Goal: Check status: Check status

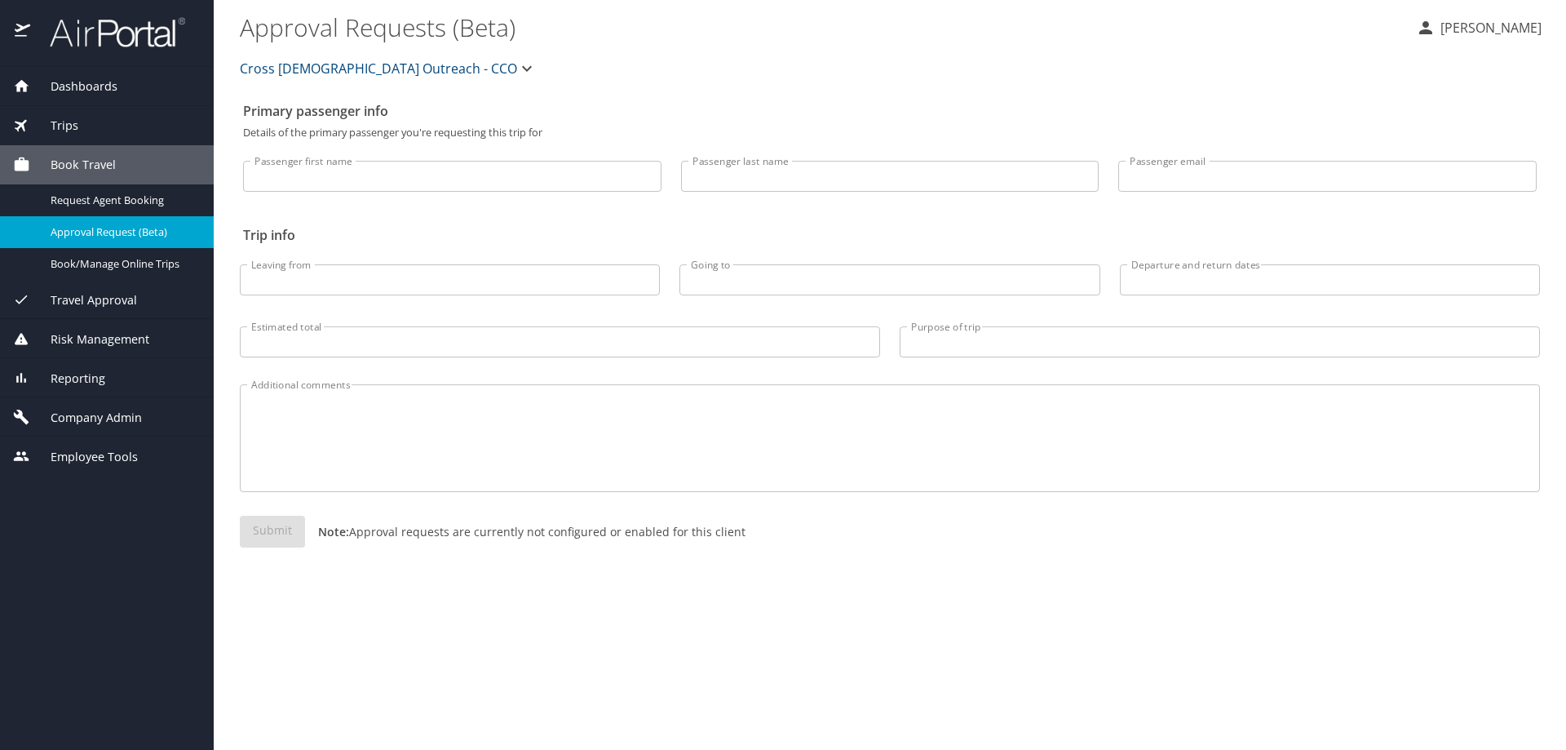
click at [104, 376] on div "Reporting" at bounding box center [107, 379] width 188 height 18
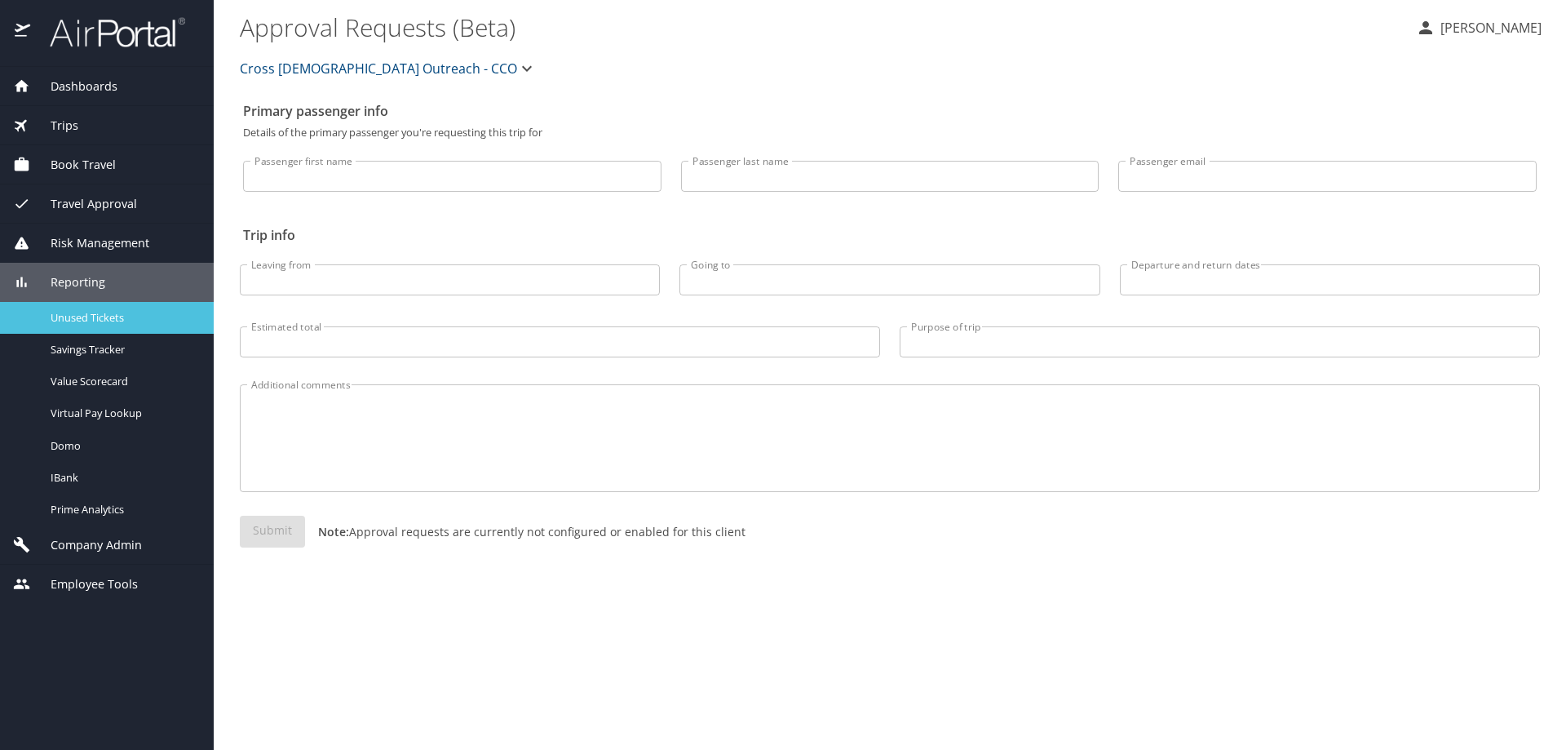
click at [78, 318] on span "Unused Tickets" at bounding box center [123, 318] width 144 height 16
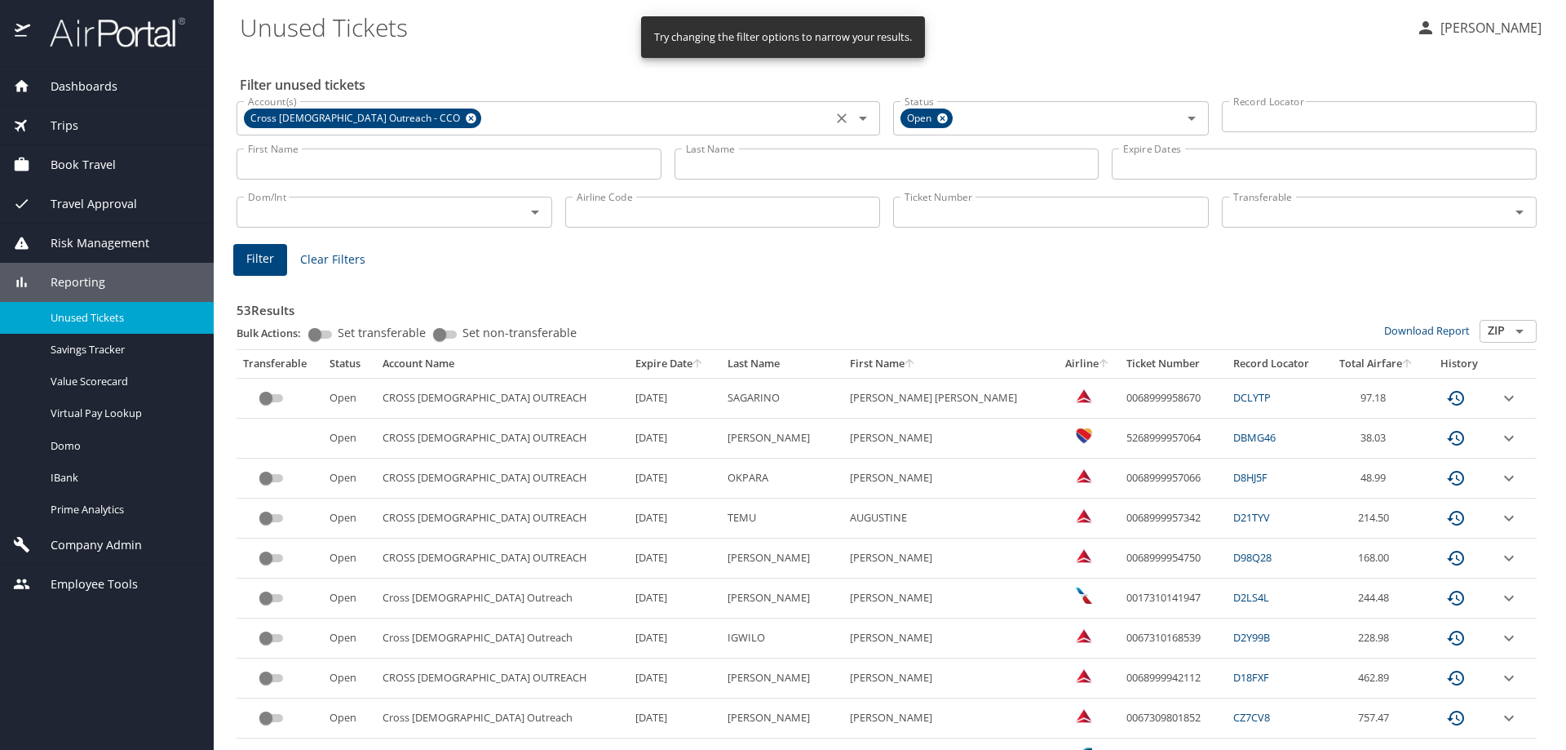
click at [466, 121] on icon at bounding box center [471, 118] width 11 height 11
click at [932, 217] on input "Ticket Number" at bounding box center [1051, 212] width 316 height 31
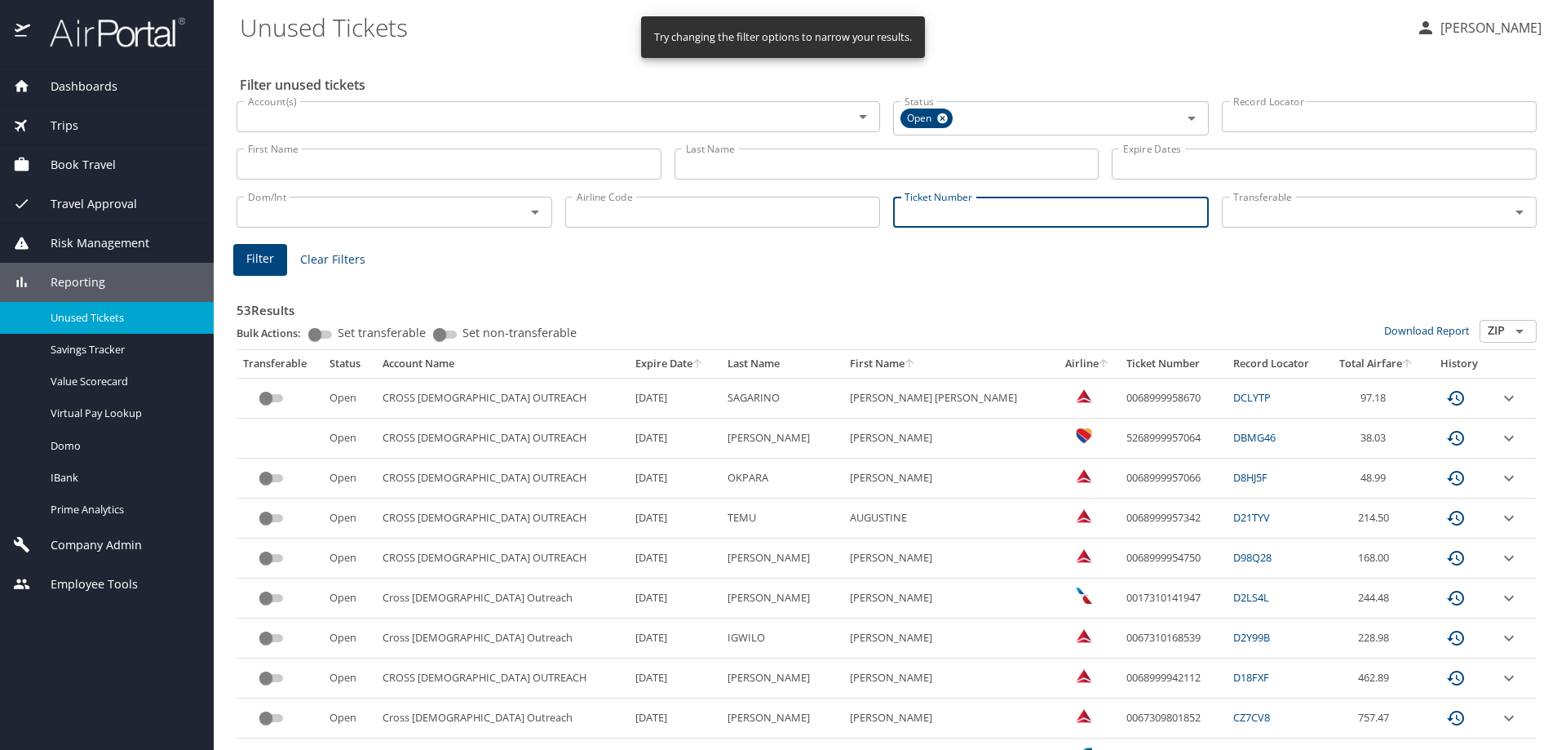
paste input "0018999958030"
type input "0018999958030"
click at [232, 259] on main "Unused Tickets Christine Wasielewski Filter unused tickets Account(s) Account(s…" at bounding box center [890, 375] width 1353 height 750
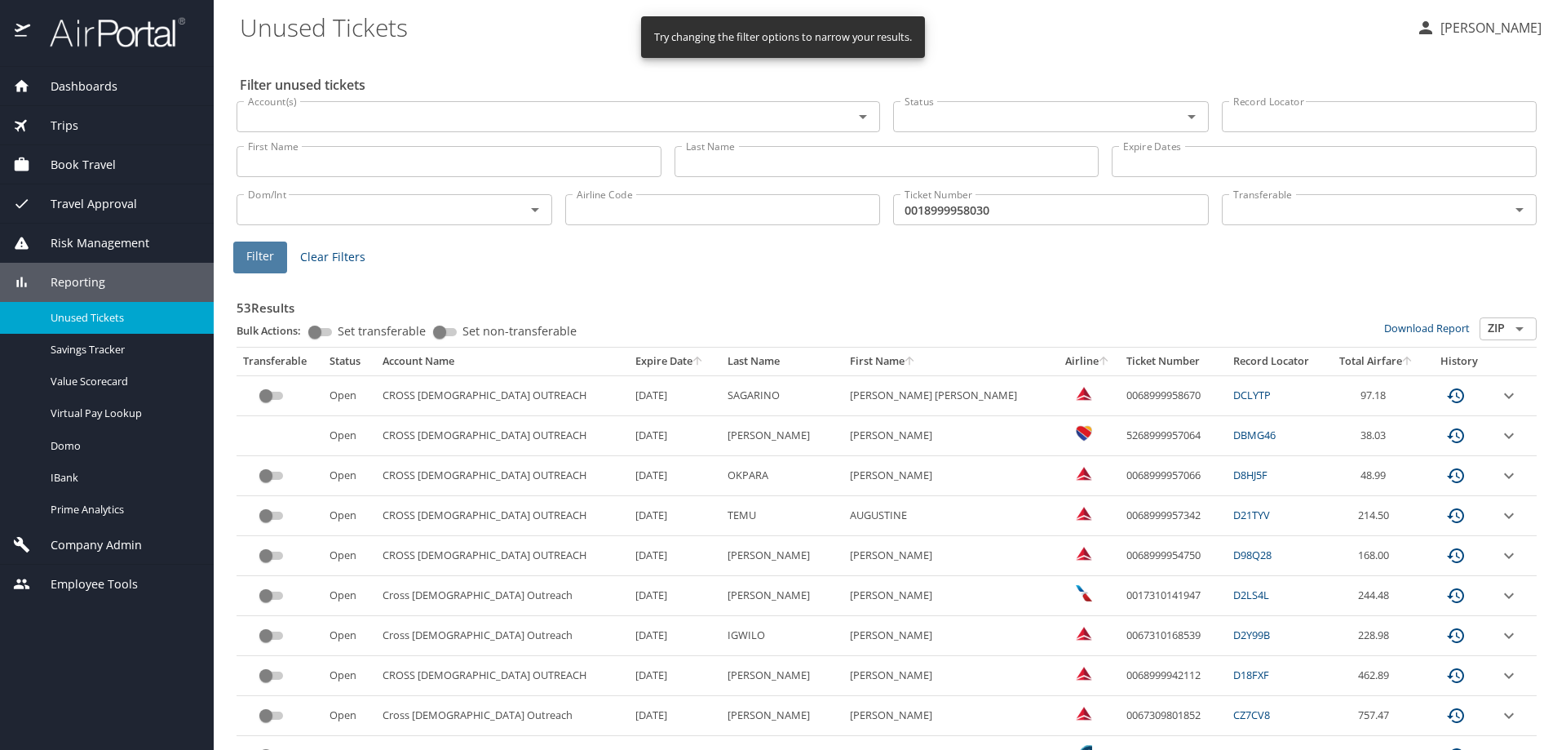
click at [277, 267] on button "Filter" at bounding box center [260, 257] width 54 height 32
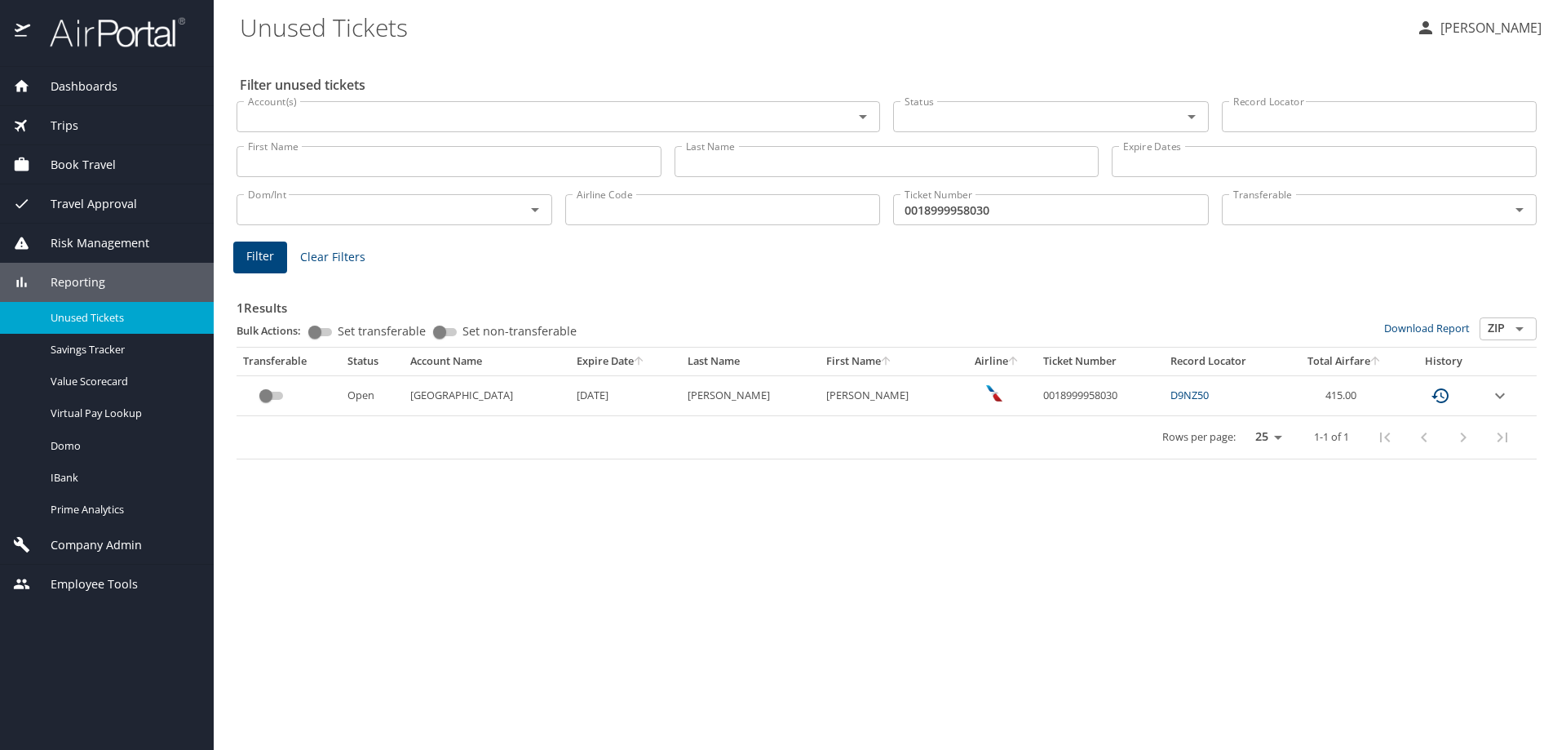
click at [84, 123] on div "Trips" at bounding box center [107, 126] width 188 height 18
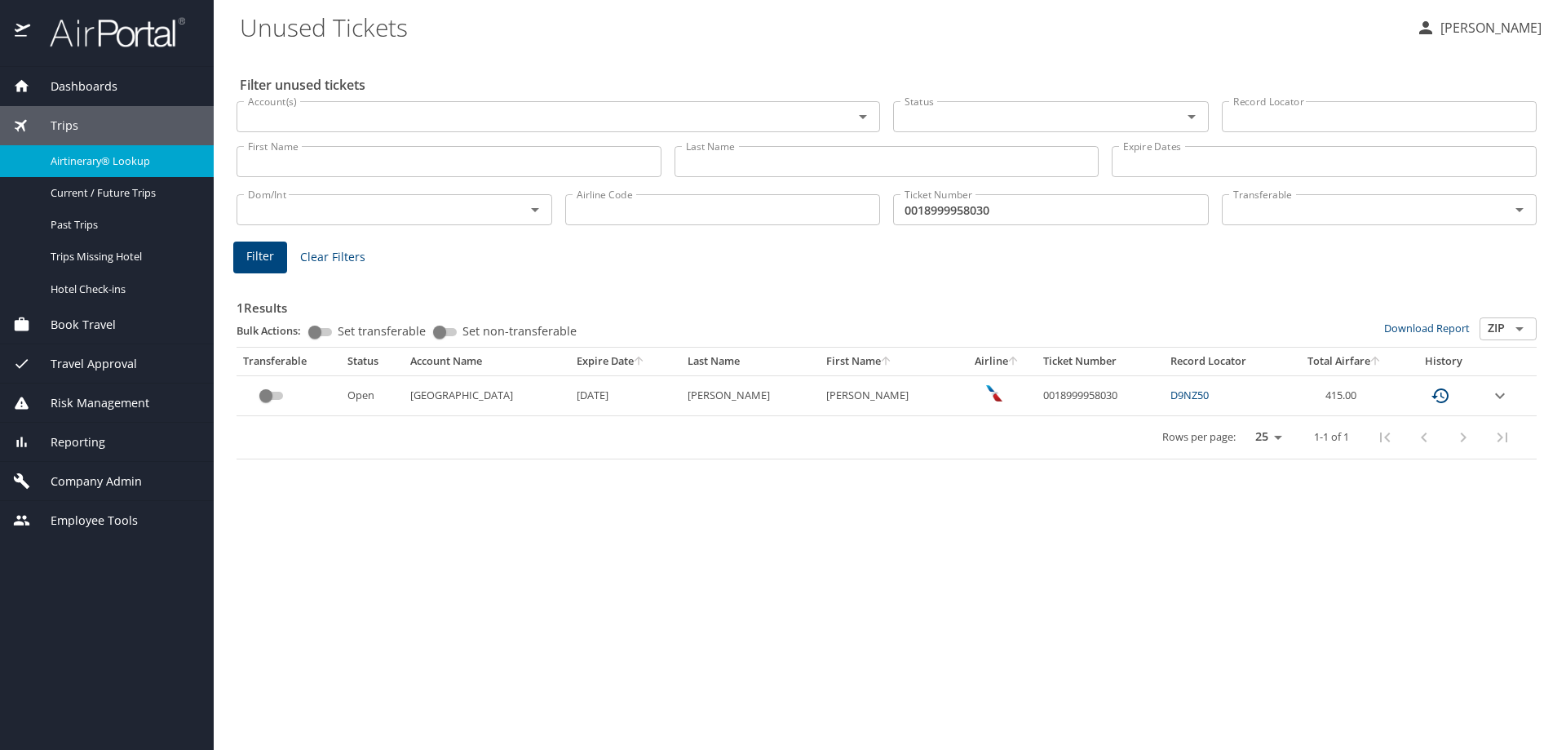
click at [95, 166] on span "Airtinerary® Lookup" at bounding box center [123, 161] width 144 height 16
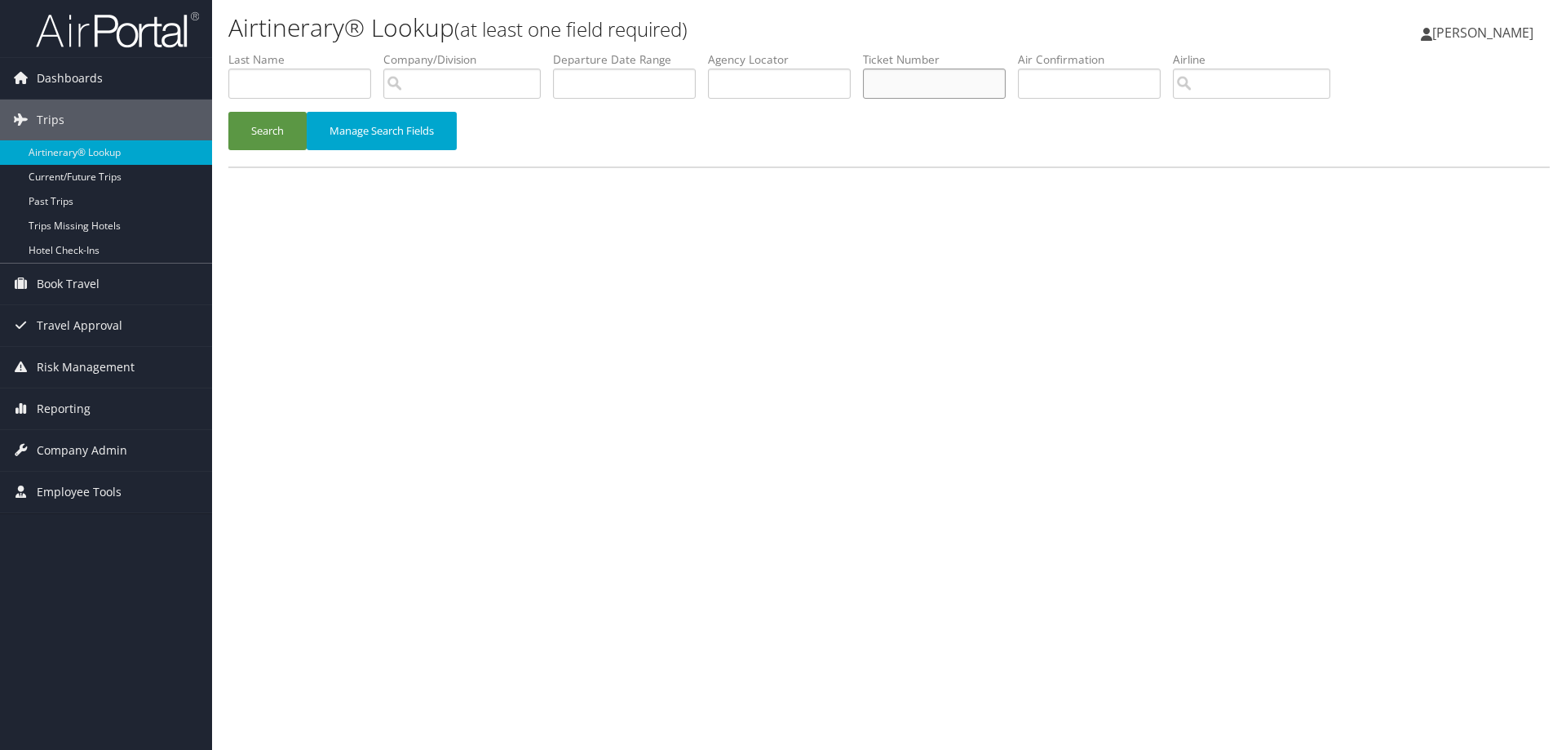
click at [893, 82] on input "text" at bounding box center [934, 84] width 143 height 30
paste input "0018999958030"
type input "0018999958030"
click at [256, 122] on button "Search" at bounding box center [267, 131] width 78 height 38
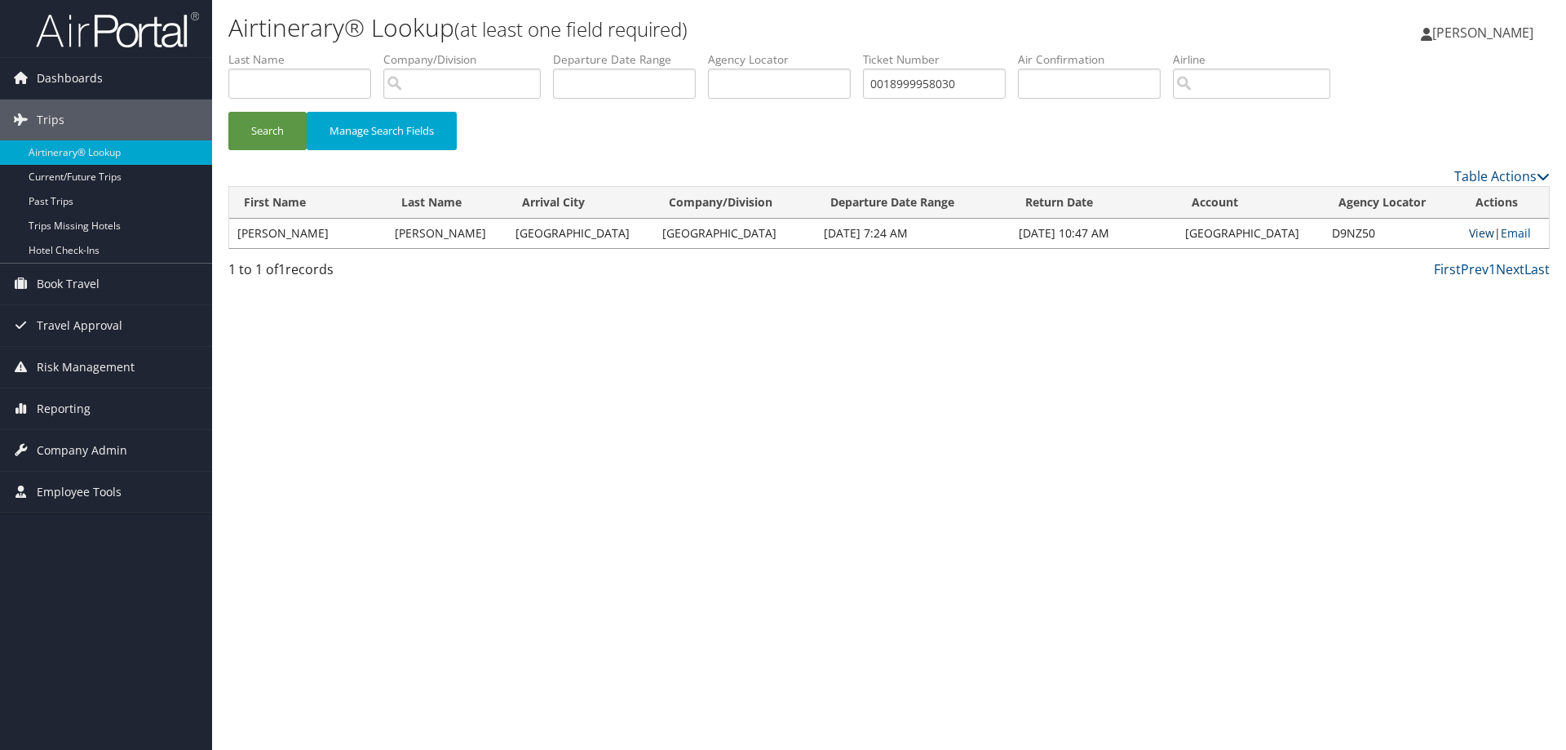
click at [1469, 236] on link "View" at bounding box center [1481, 233] width 25 height 16
click at [79, 411] on span "Reporting" at bounding box center [64, 408] width 54 height 41
click at [82, 436] on link "Unused Tickets" at bounding box center [106, 441] width 212 height 24
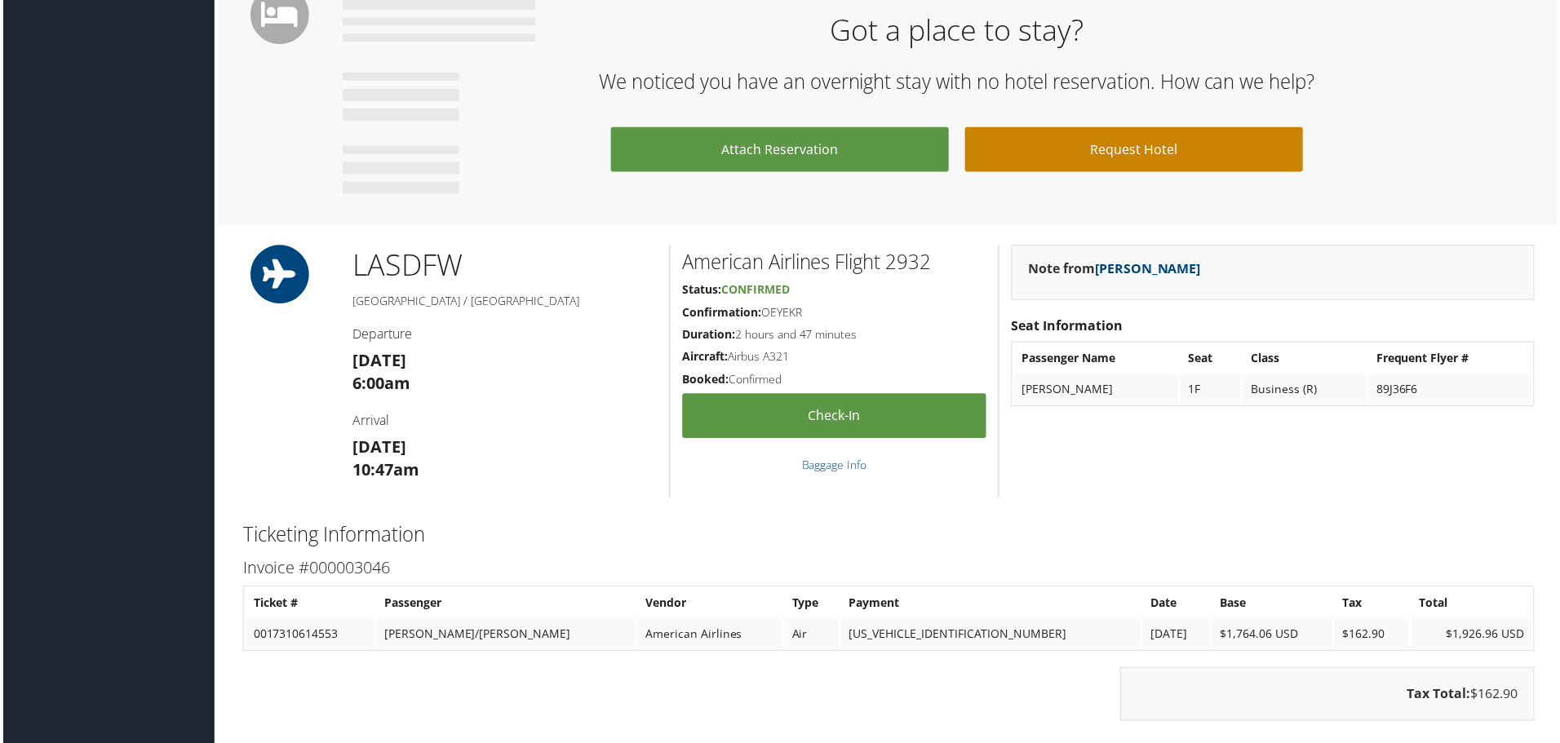
scroll to position [653, 0]
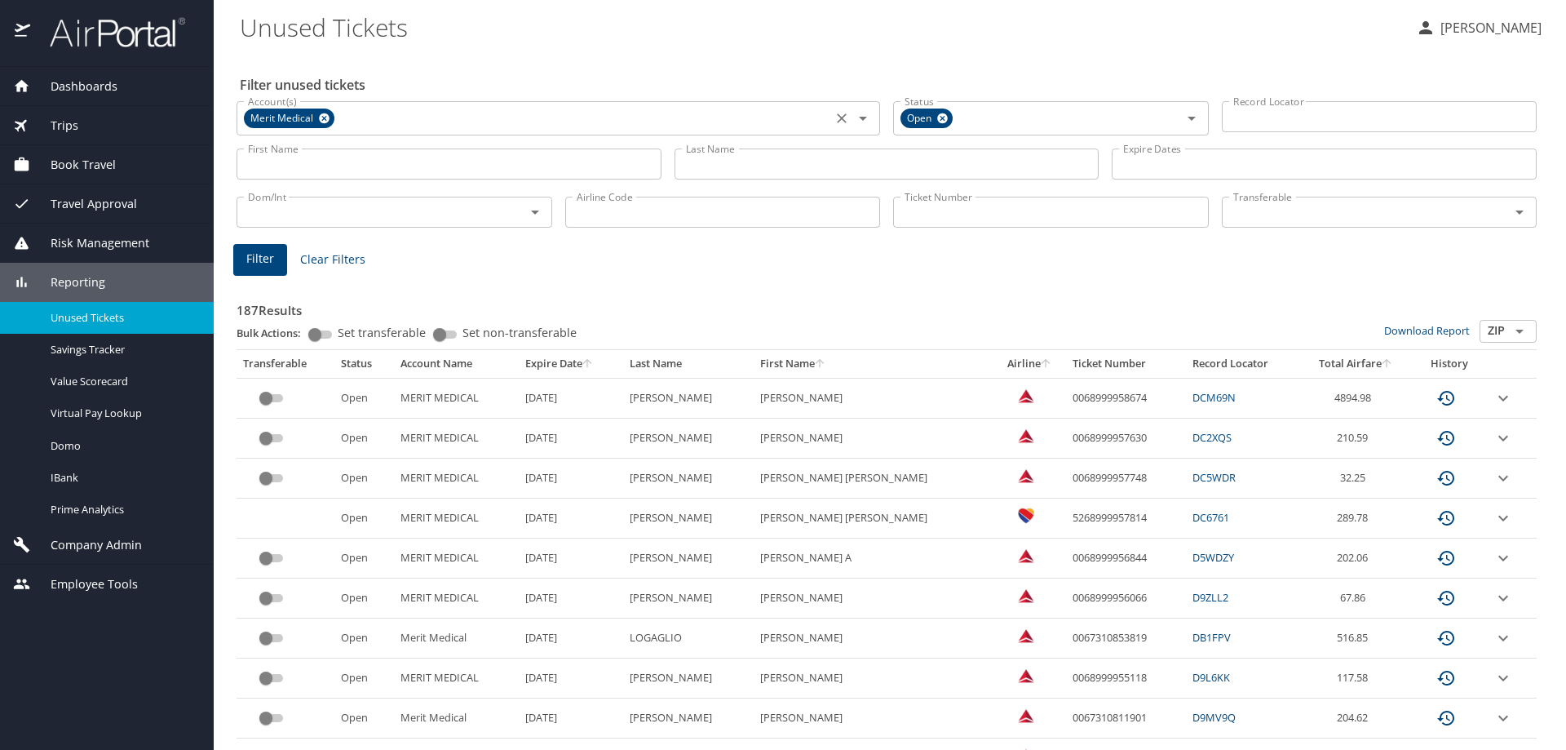
click at [324, 119] on icon at bounding box center [324, 118] width 12 height 18
click at [324, 119] on input "Account(s)" at bounding box center [534, 116] width 586 height 21
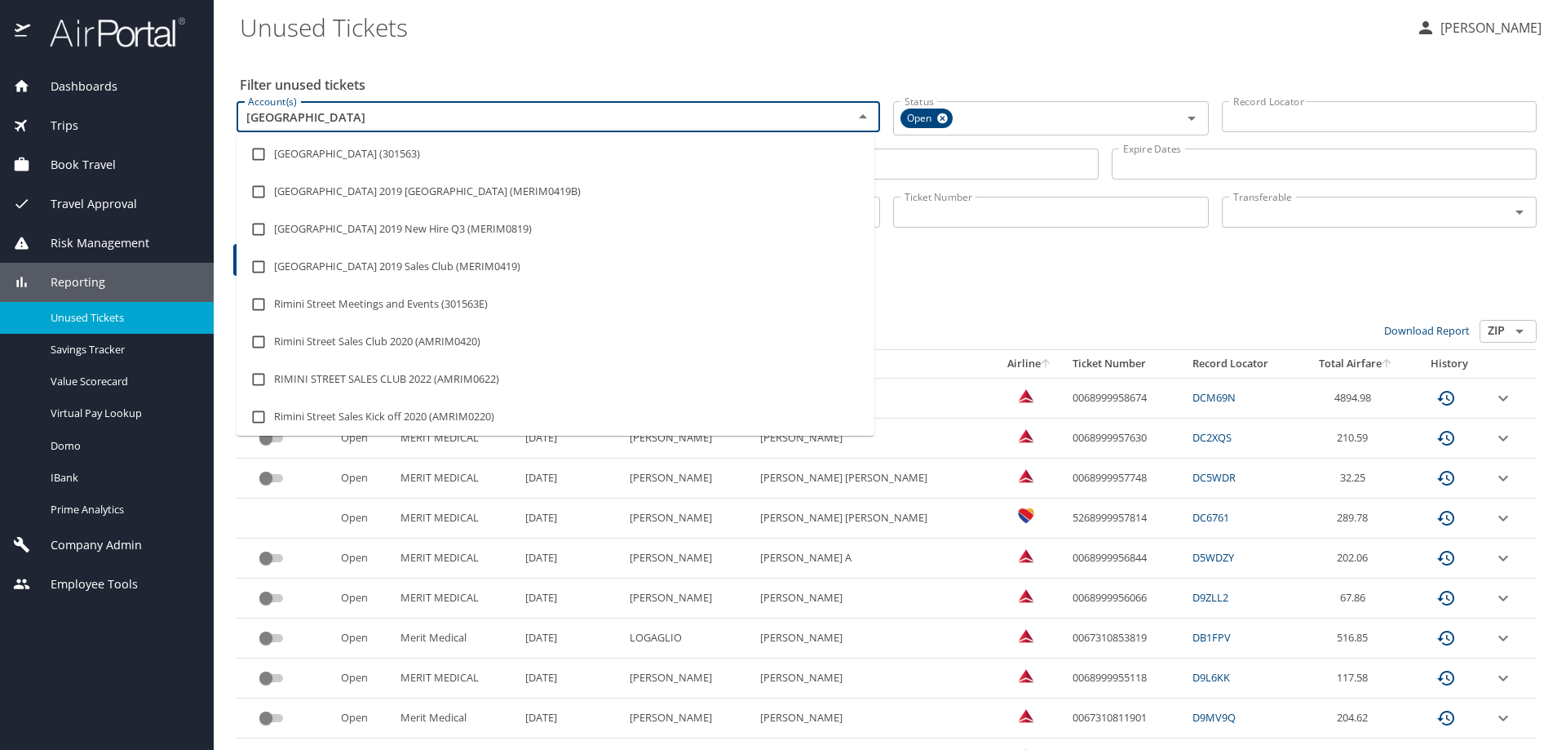
type input "rimini"
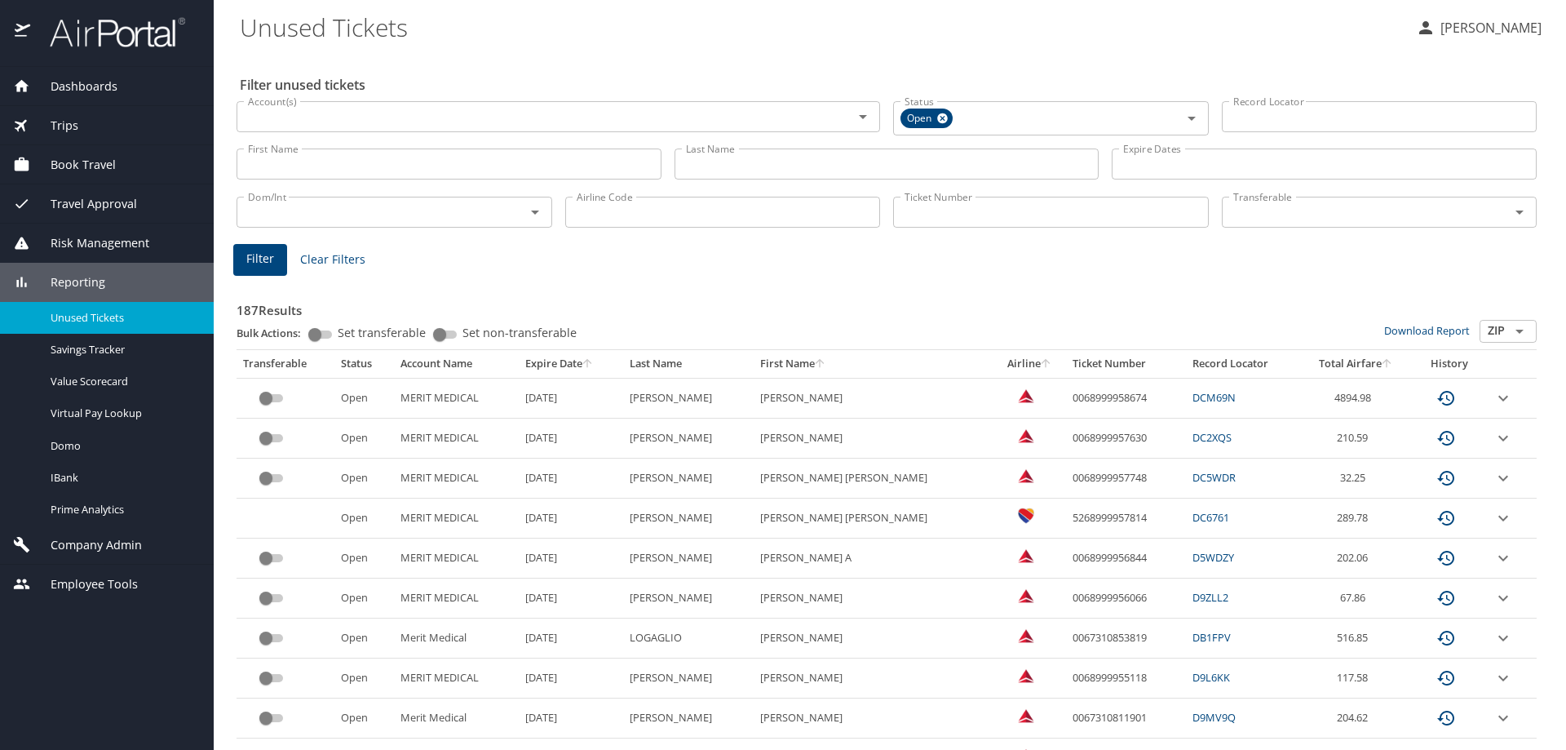
click at [458, 58] on div "Filter unused tickets Account(s) Account(s) Status Open Status Record Locator R…" at bounding box center [890, 739] width 1300 height 1375
click at [893, 215] on input "Ticket Number" at bounding box center [1051, 212] width 316 height 31
paste input "0018999958030"
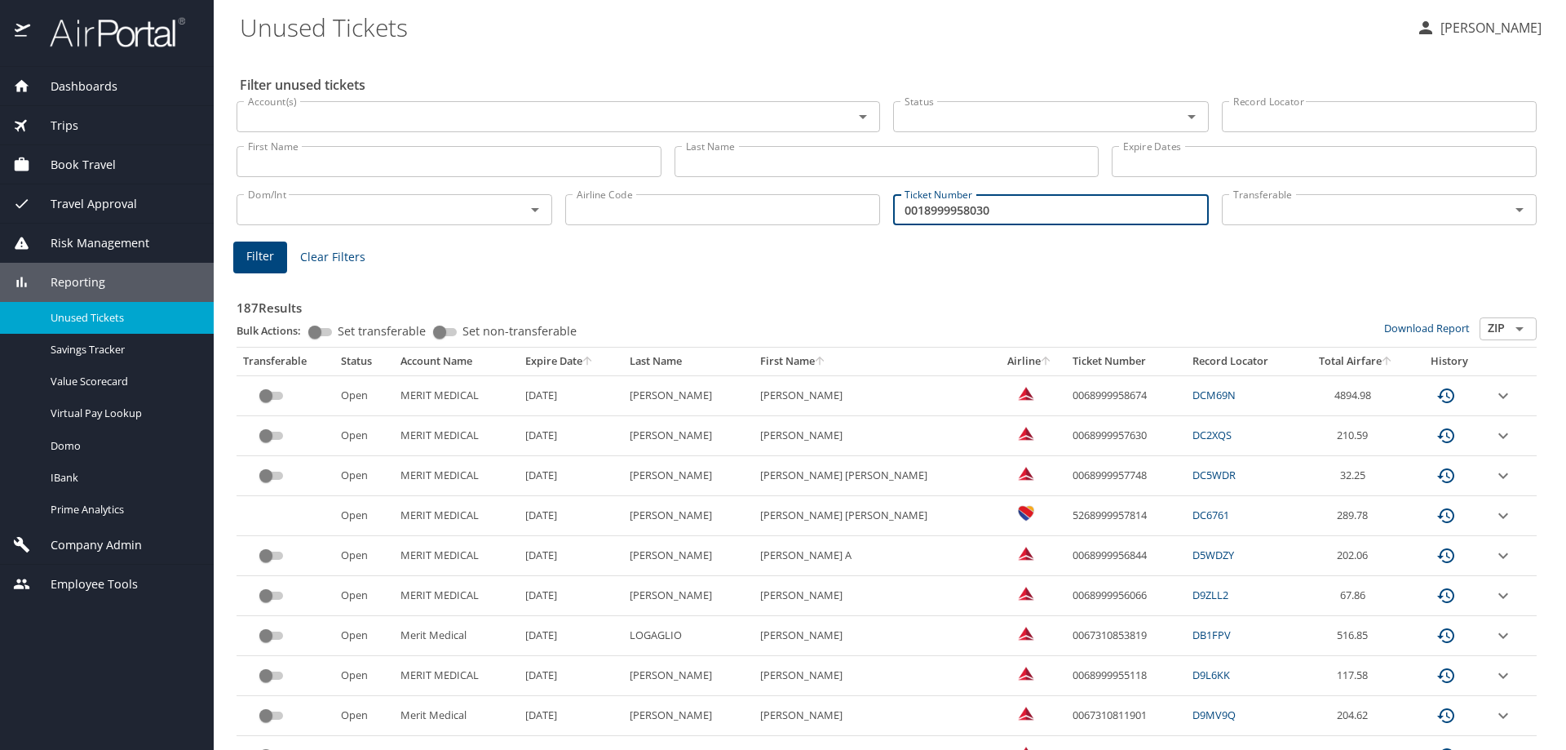
type input "0018999958030"
click at [272, 257] on span "Filter" at bounding box center [260, 256] width 28 height 20
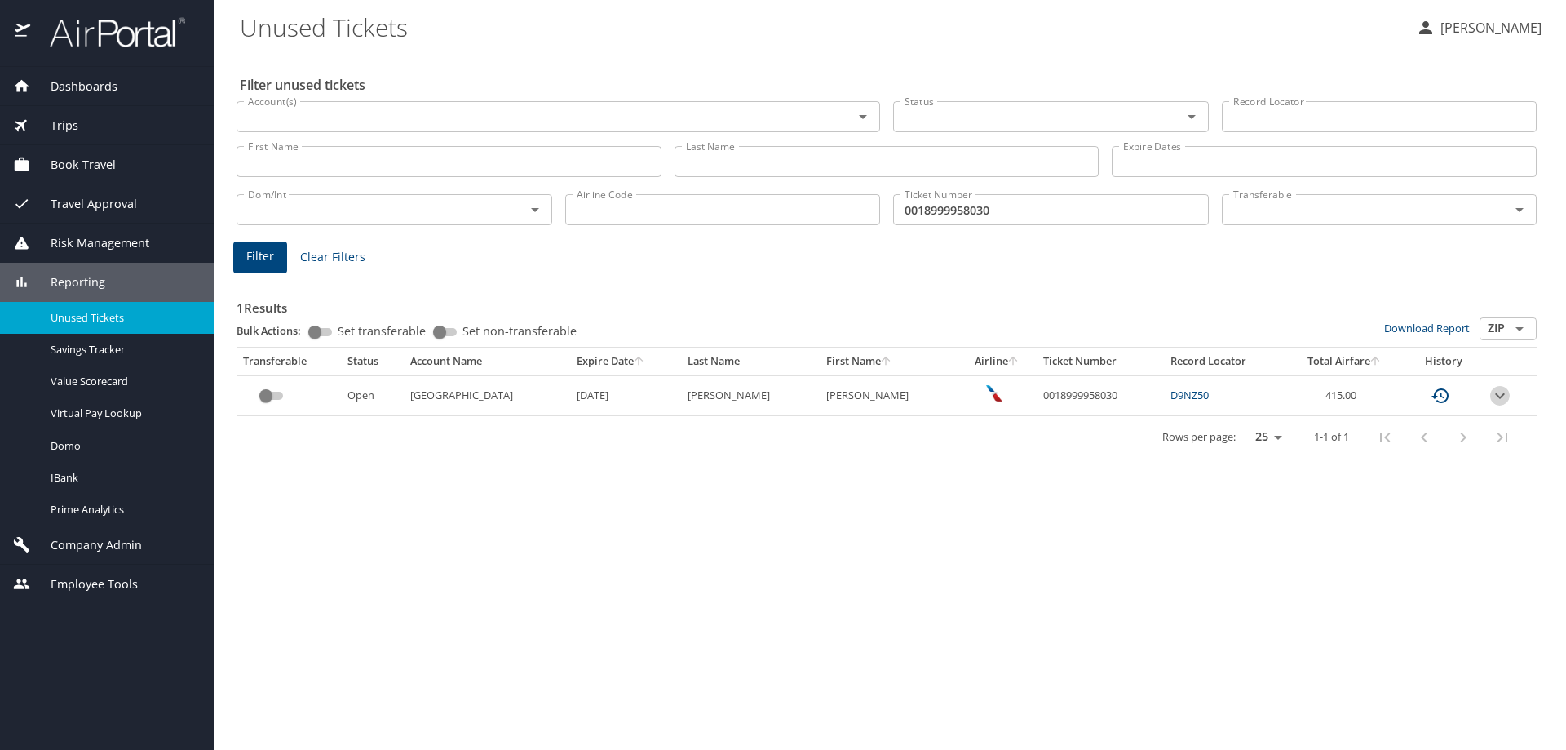
click at [1491, 396] on icon "expand row" at bounding box center [1501, 396] width 20 height 20
